Goal: Information Seeking & Learning: Learn about a topic

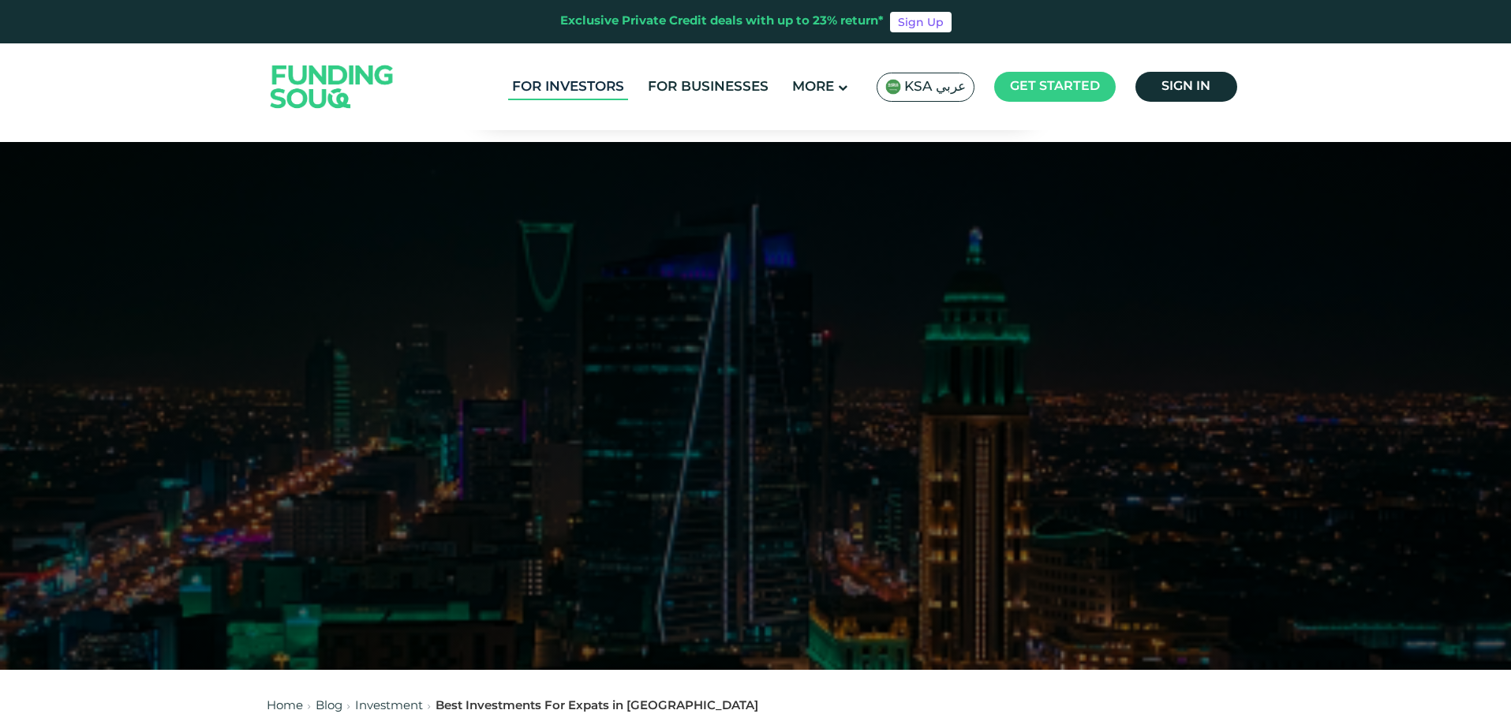
click at [603, 92] on link "For Investors" at bounding box center [568, 87] width 120 height 26
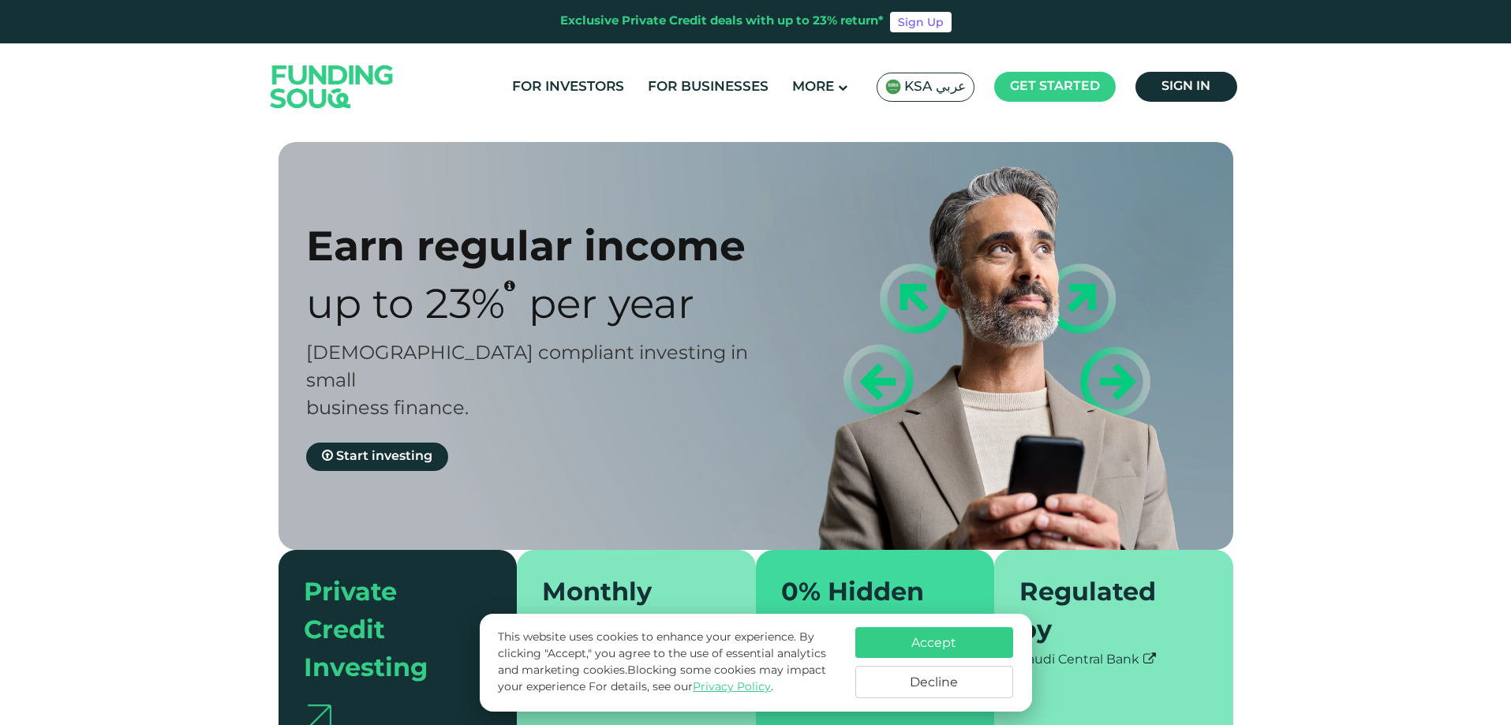
click at [971, 690] on button "Decline" at bounding box center [935, 682] width 158 height 32
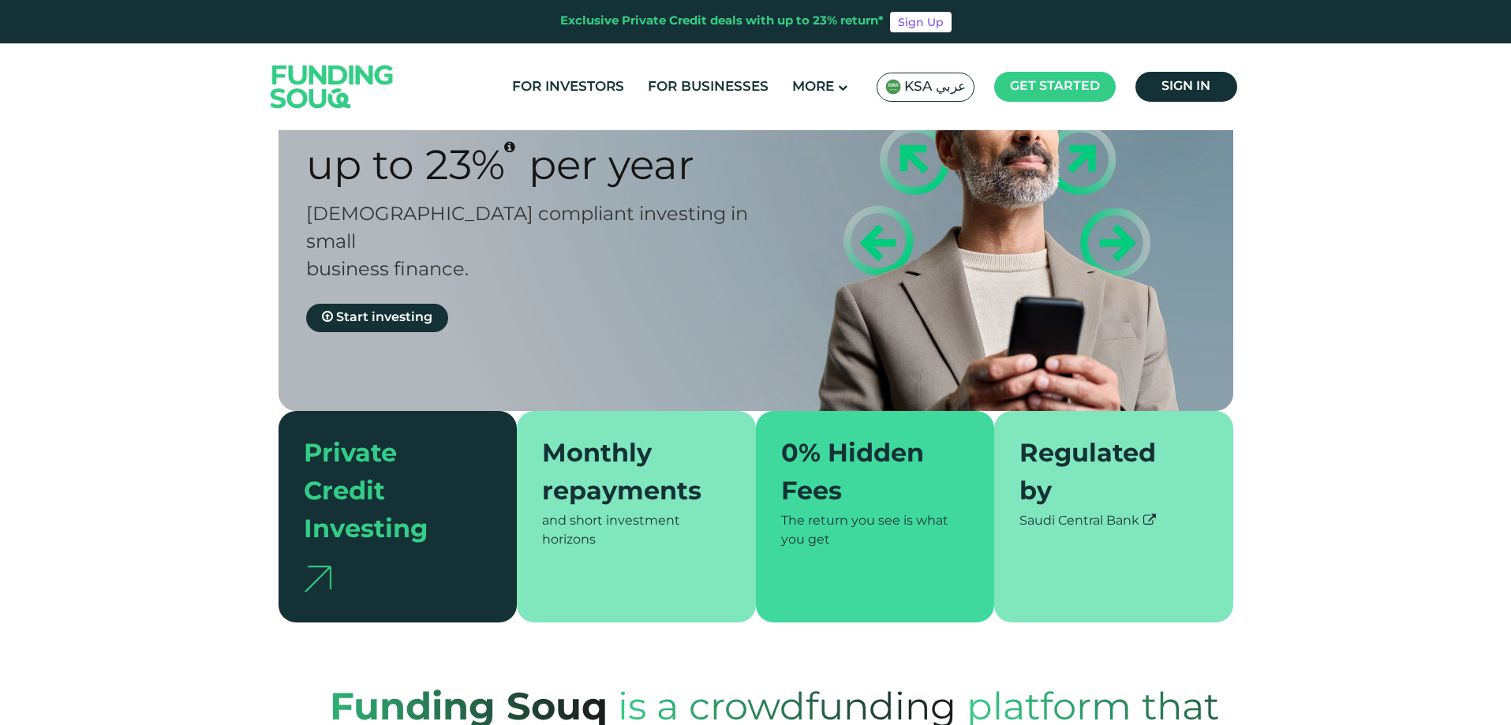
scroll to position [158, 0]
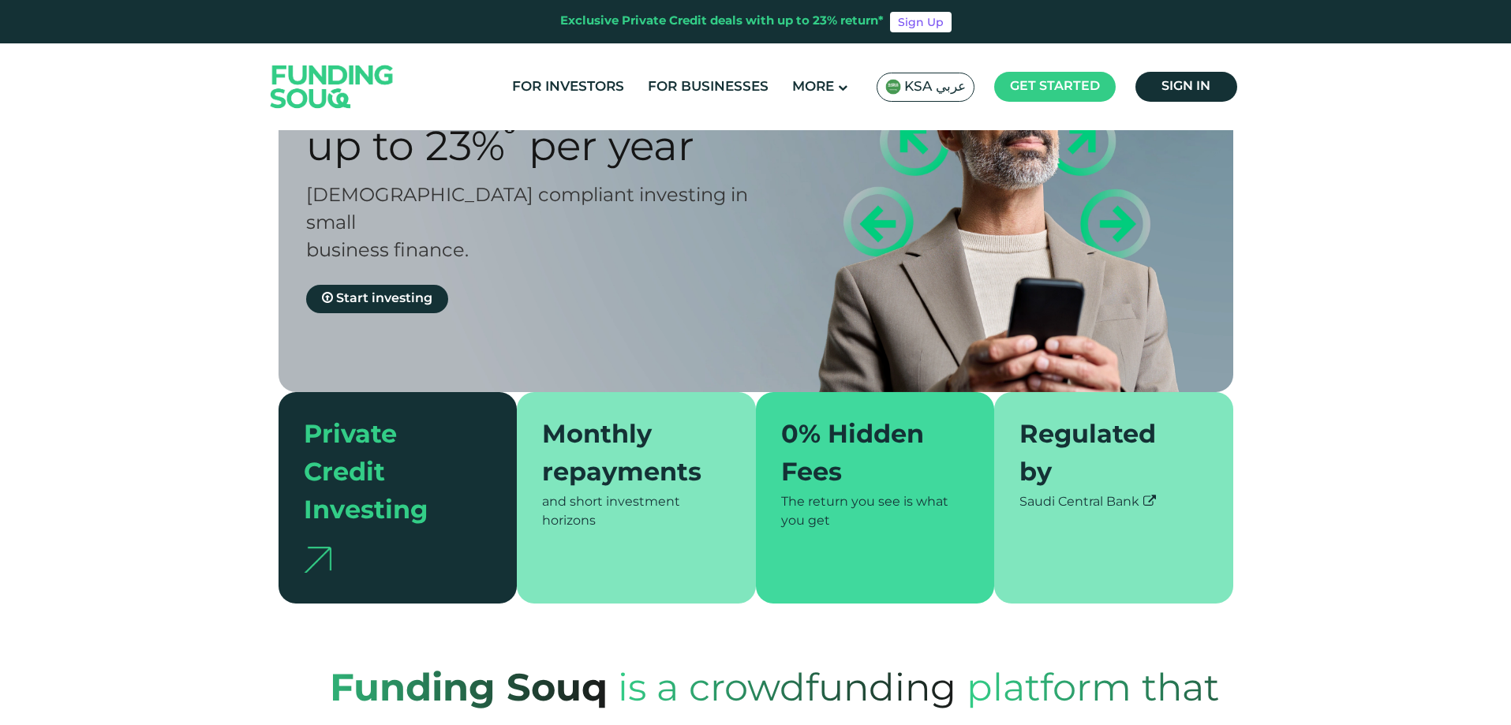
click at [635, 435] on div "Monthly repayments" at bounding box center [627, 456] width 170 height 76
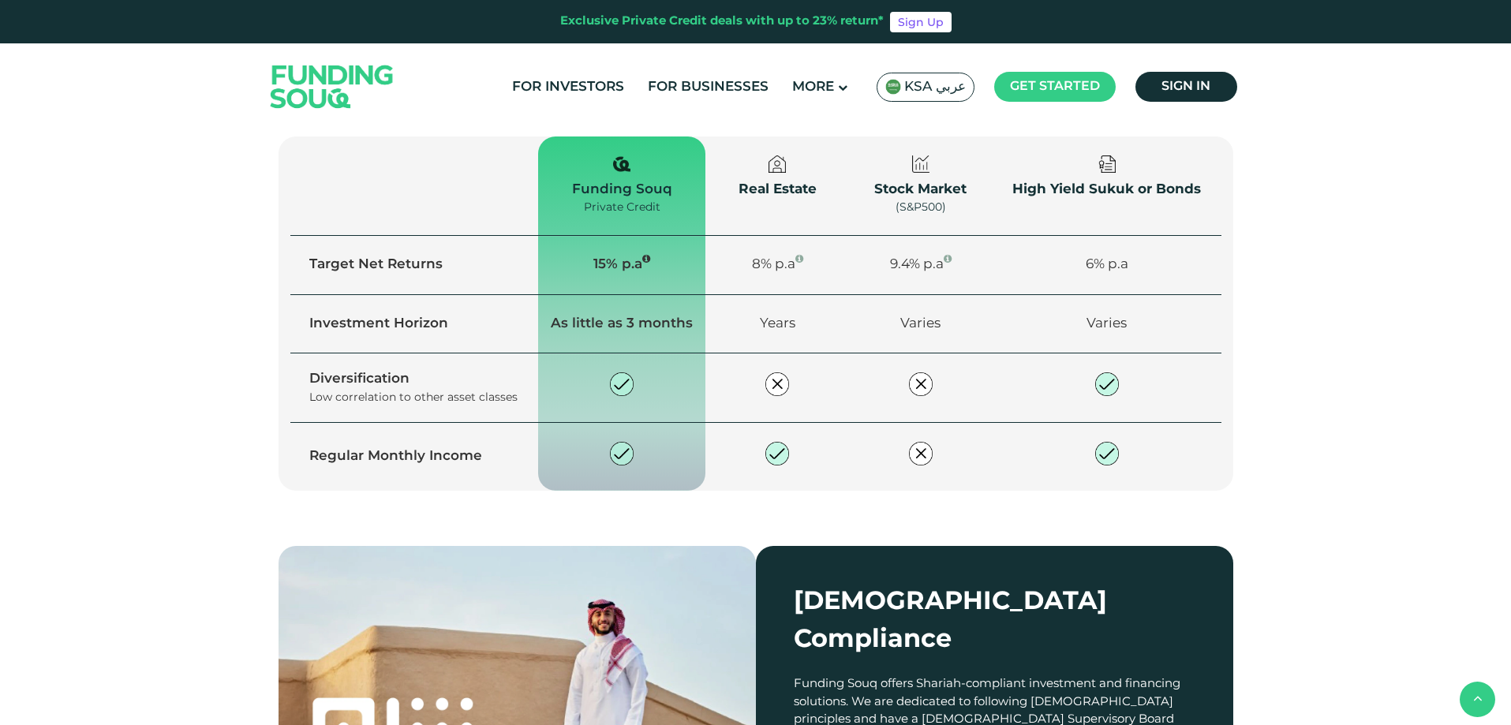
scroll to position [1342, 0]
